Goal: Task Accomplishment & Management: Use online tool/utility

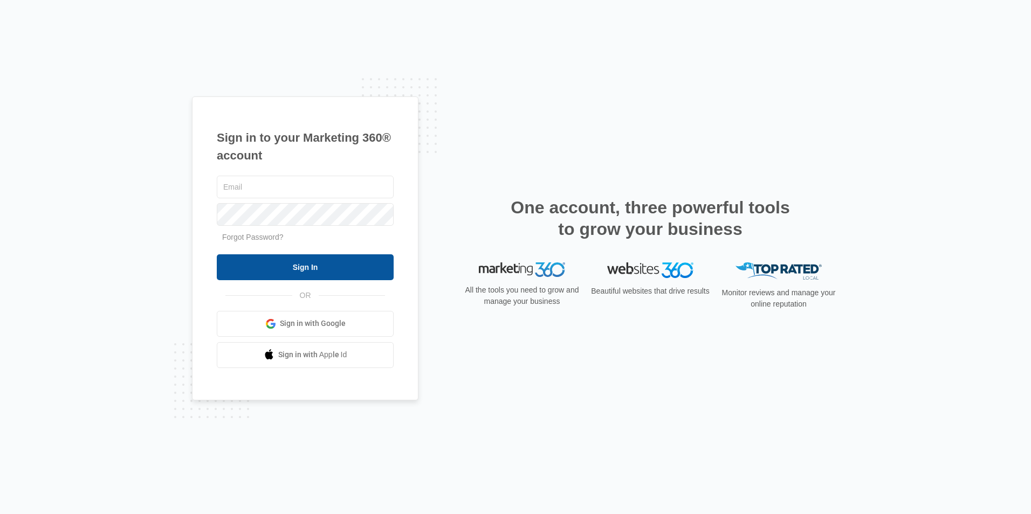
type input "[EMAIL_ADDRESS][DOMAIN_NAME]"
click at [261, 272] on input "Sign In" at bounding box center [305, 267] width 177 height 26
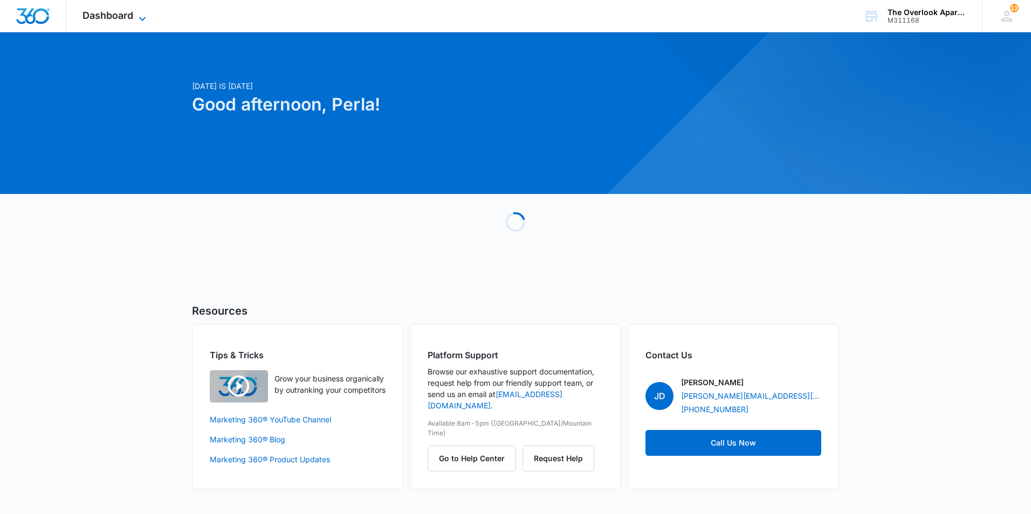
click at [94, 19] on span "Dashboard" at bounding box center [107, 15] width 51 height 11
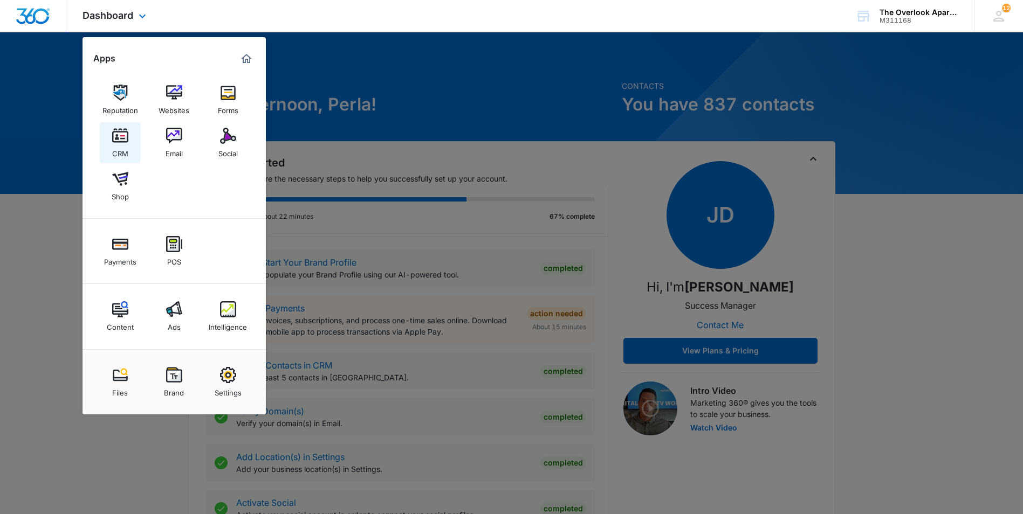
click at [125, 139] on img at bounding box center [120, 136] width 16 height 16
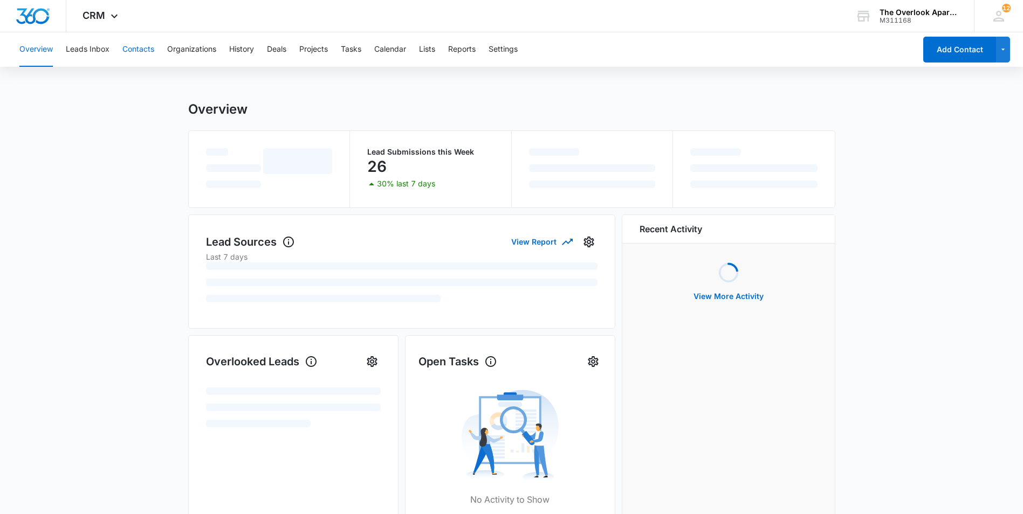
click at [142, 53] on button "Contacts" at bounding box center [138, 49] width 32 height 35
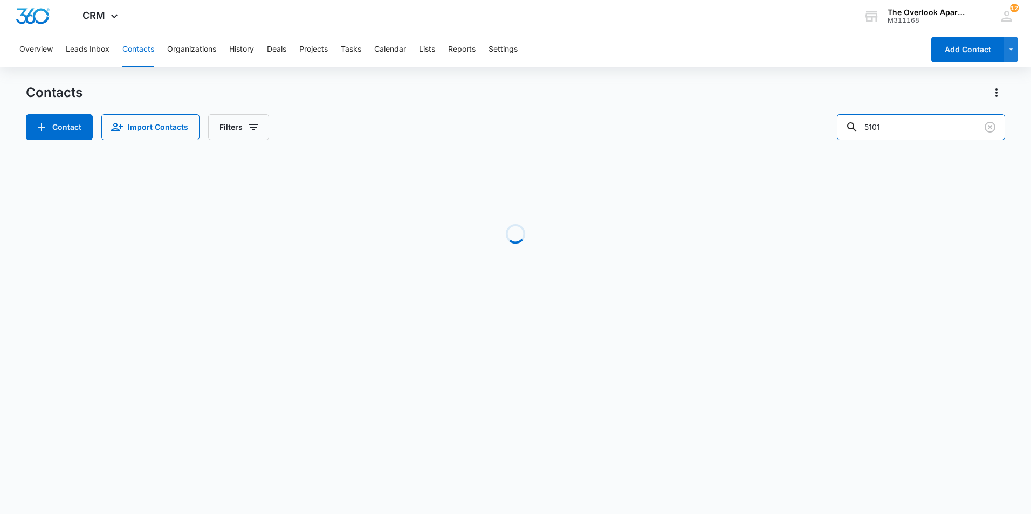
drag, startPoint x: 909, startPoint y: 134, endPoint x: 672, endPoint y: 154, distance: 237.5
click at [683, 153] on div "Contacts Contact Import Contacts Filters 5101 Loading No Results" at bounding box center [515, 206] width 979 height 244
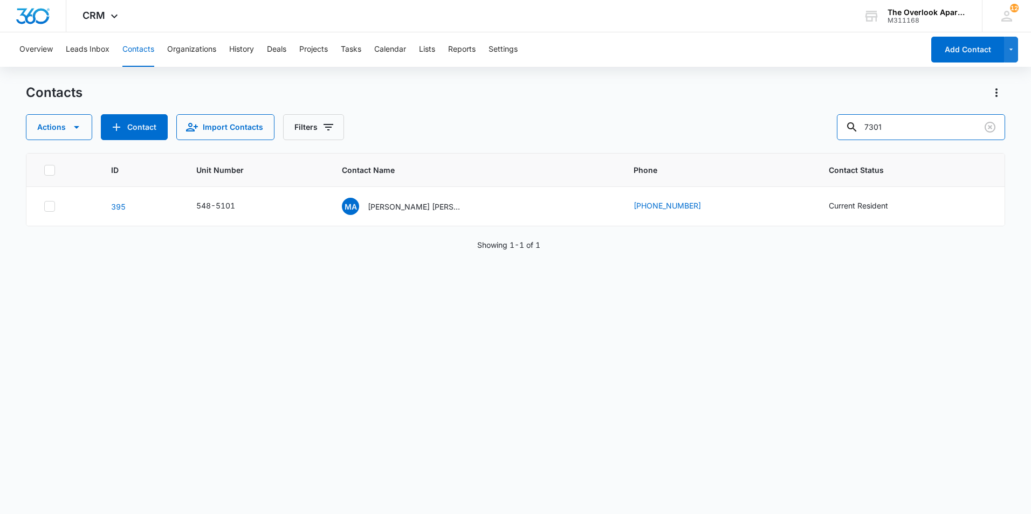
type input "7301"
click at [407, 207] on p "Edward Andrew Cruz & Amy Cruz" at bounding box center [416, 206] width 97 height 11
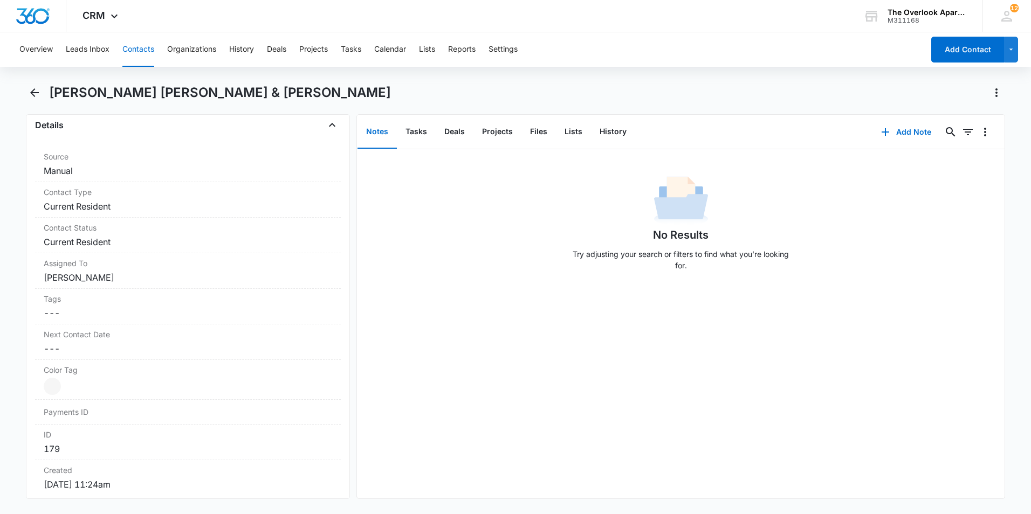
scroll to position [647, 0]
